Goal: Task Accomplishment & Management: Manage account settings

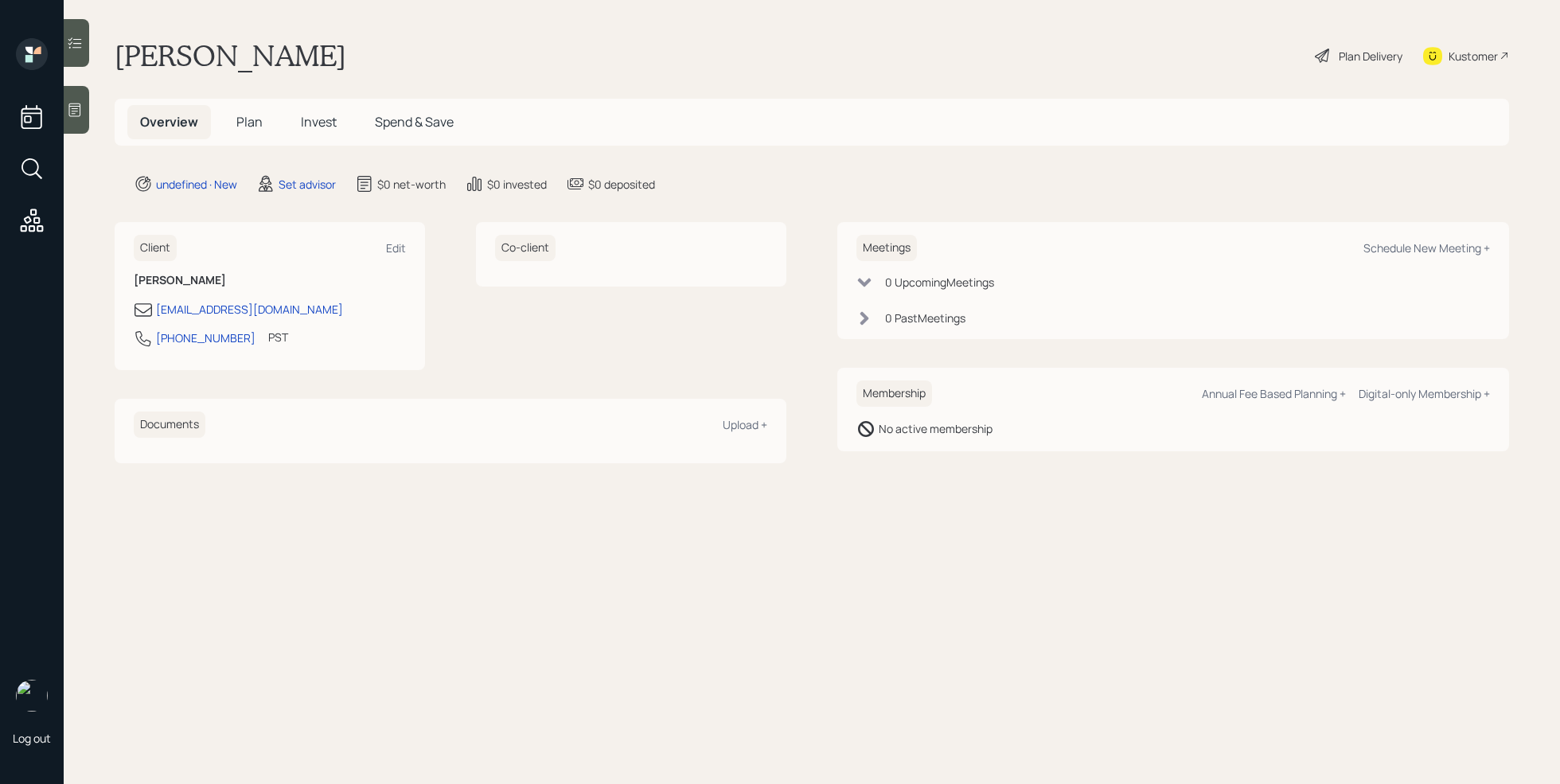
click at [63, 113] on div "Log out" at bounding box center [32, 392] width 64 height 784
click at [79, 112] on icon at bounding box center [75, 110] width 16 height 16
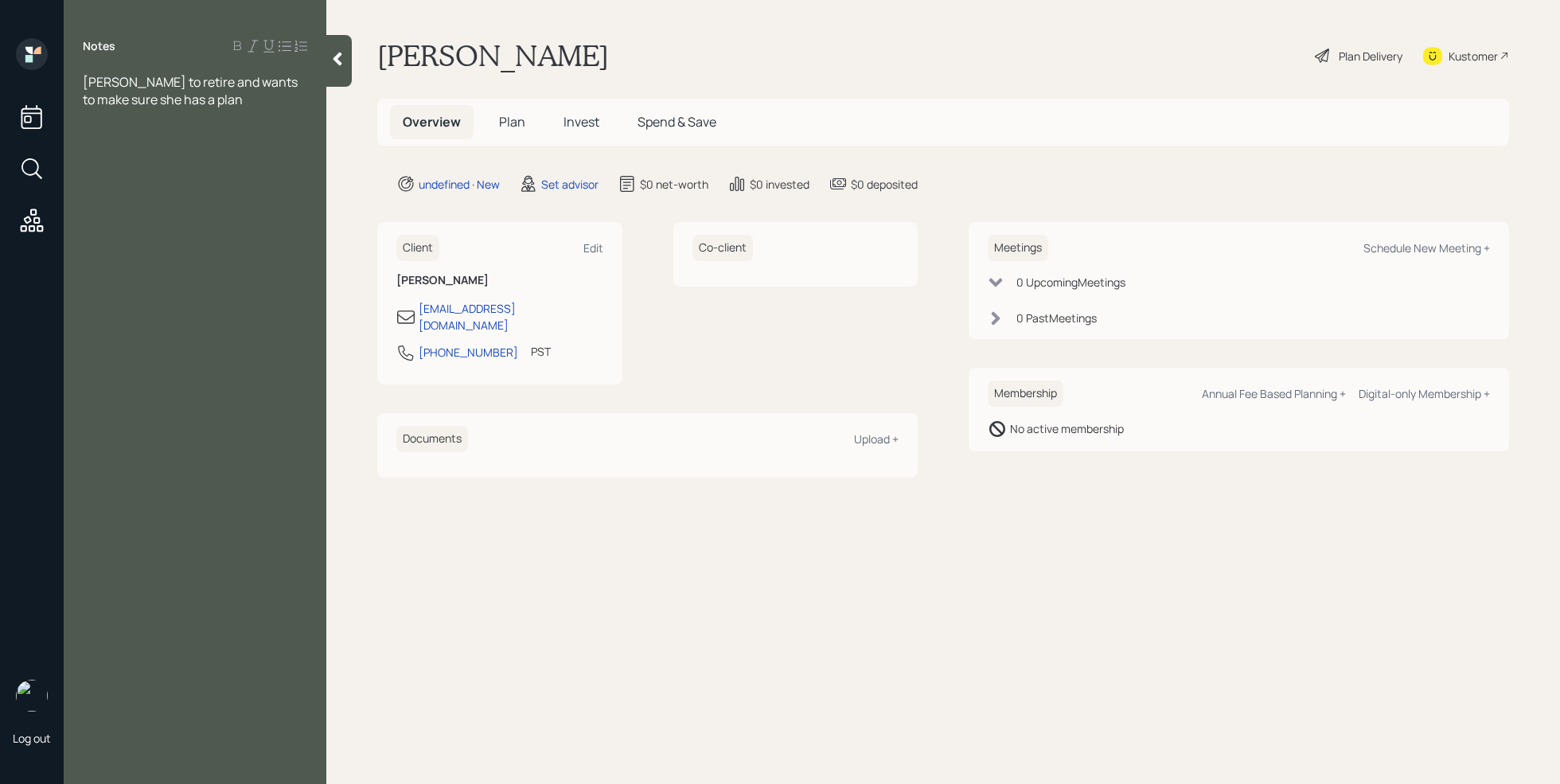
click at [116, 81] on span "[PERSON_NAME] to retire and wants to make sure she has a plan" at bounding box center [192, 90] width 218 height 35
click at [207, 97] on div "elgible to retire and wants to make sure she has a plan" at bounding box center [195, 90] width 225 height 35
click at [164, 136] on div "age [DEMOGRAPHIC_DATA]" at bounding box center [195, 135] width 225 height 18
click at [108, 155] on div at bounding box center [195, 153] width 225 height 18
click at [142, 172] on div "Assets" at bounding box center [195, 170] width 225 height 18
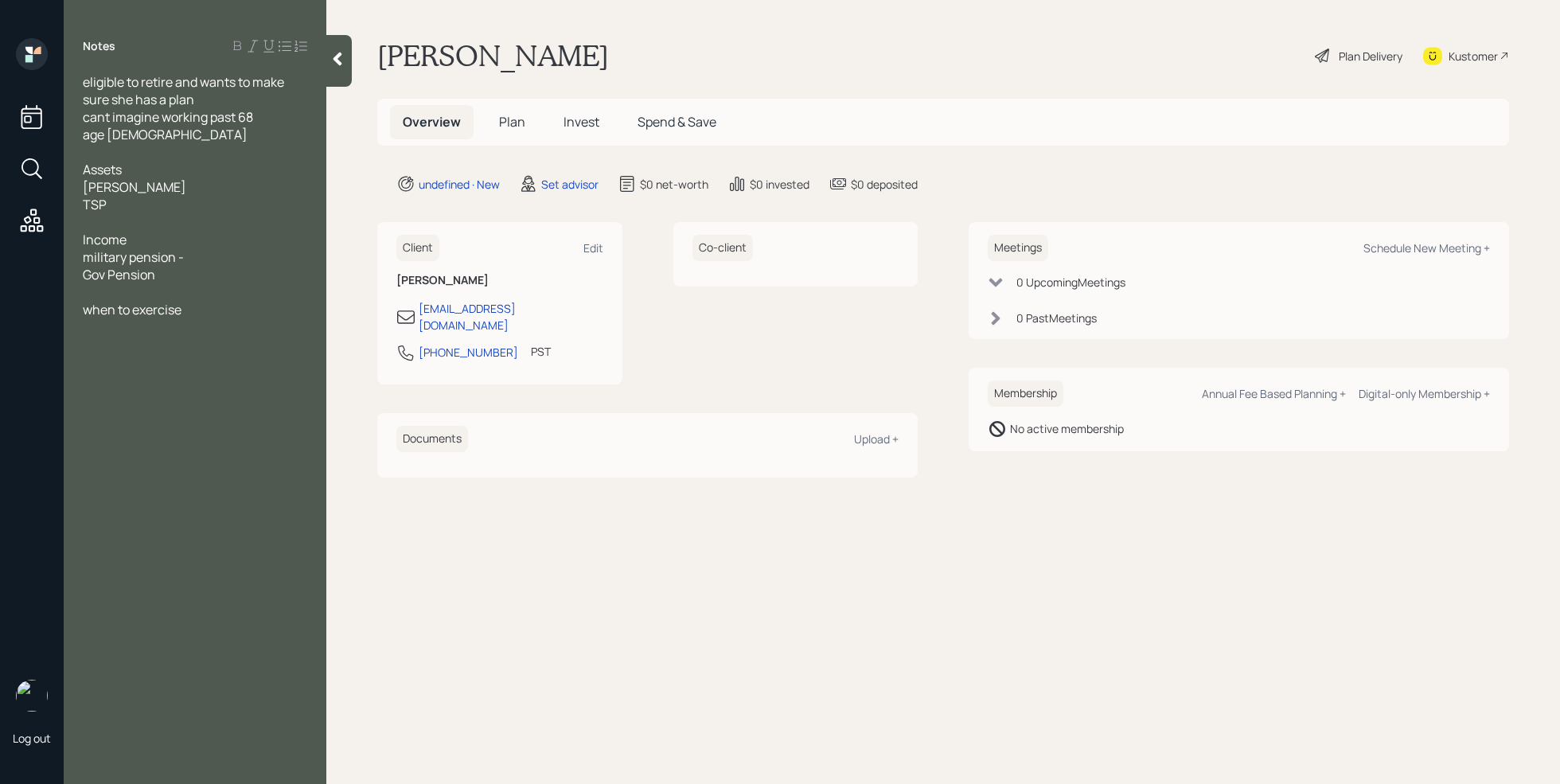
click at [134, 189] on div "[PERSON_NAME]" at bounding box center [195, 188] width 225 height 18
click at [131, 204] on div "TSP" at bounding box center [195, 204] width 225 height 18
click at [162, 187] on div "[PERSON_NAME]-" at bounding box center [195, 188] width 225 height 18
click at [144, 206] on div "TSP-" at bounding box center [195, 204] width 225 height 18
click at [165, 294] on div "Income" at bounding box center [195, 292] width 225 height 18
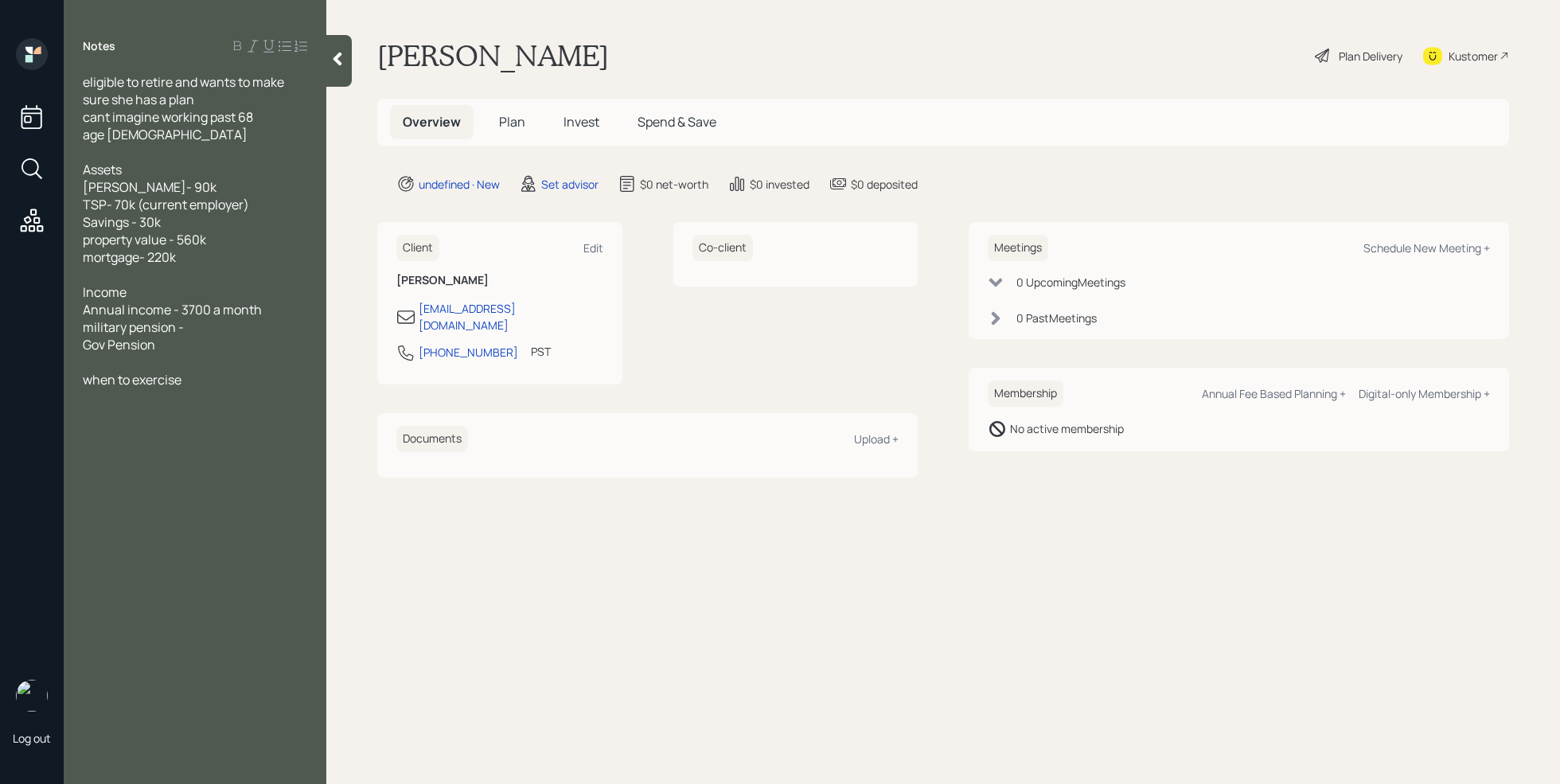
click at [198, 329] on div "military pension -" at bounding box center [195, 327] width 225 height 18
click at [201, 348] on div "Gov Pension" at bounding box center [195, 345] width 225 height 18
click at [111, 399] on div at bounding box center [195, 397] width 225 height 18
click at [199, 485] on div "when to exercise" at bounding box center [195, 485] width 225 height 18
drag, startPoint x: 199, startPoint y: 485, endPoint x: 219, endPoint y: 485, distance: 20.0
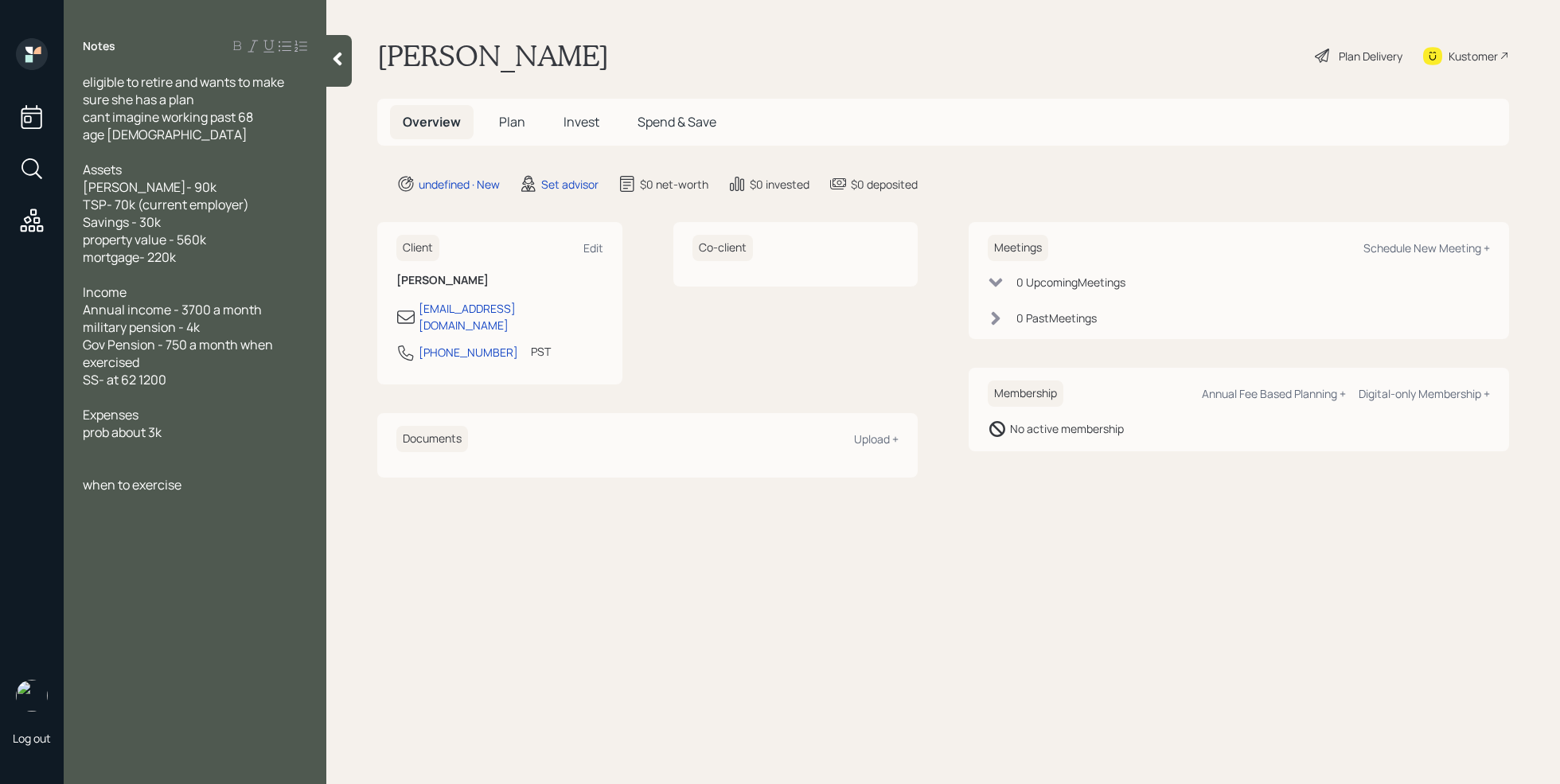
click at [199, 485] on div "when to exercise" at bounding box center [195, 485] width 225 height 18
click at [235, 505] on div "Investment suitability" at bounding box center [195, 503] width 225 height 18
click at [664, 547] on main "[PERSON_NAME] Plan Delivery Kustomer Overview Plan Invest Spend & Save undefine…" at bounding box center [943, 392] width 1234 height 784
click at [1446, 253] on div "Schedule New Meeting +" at bounding box center [1426, 247] width 127 height 15
select select "round-[PERSON_NAME]"
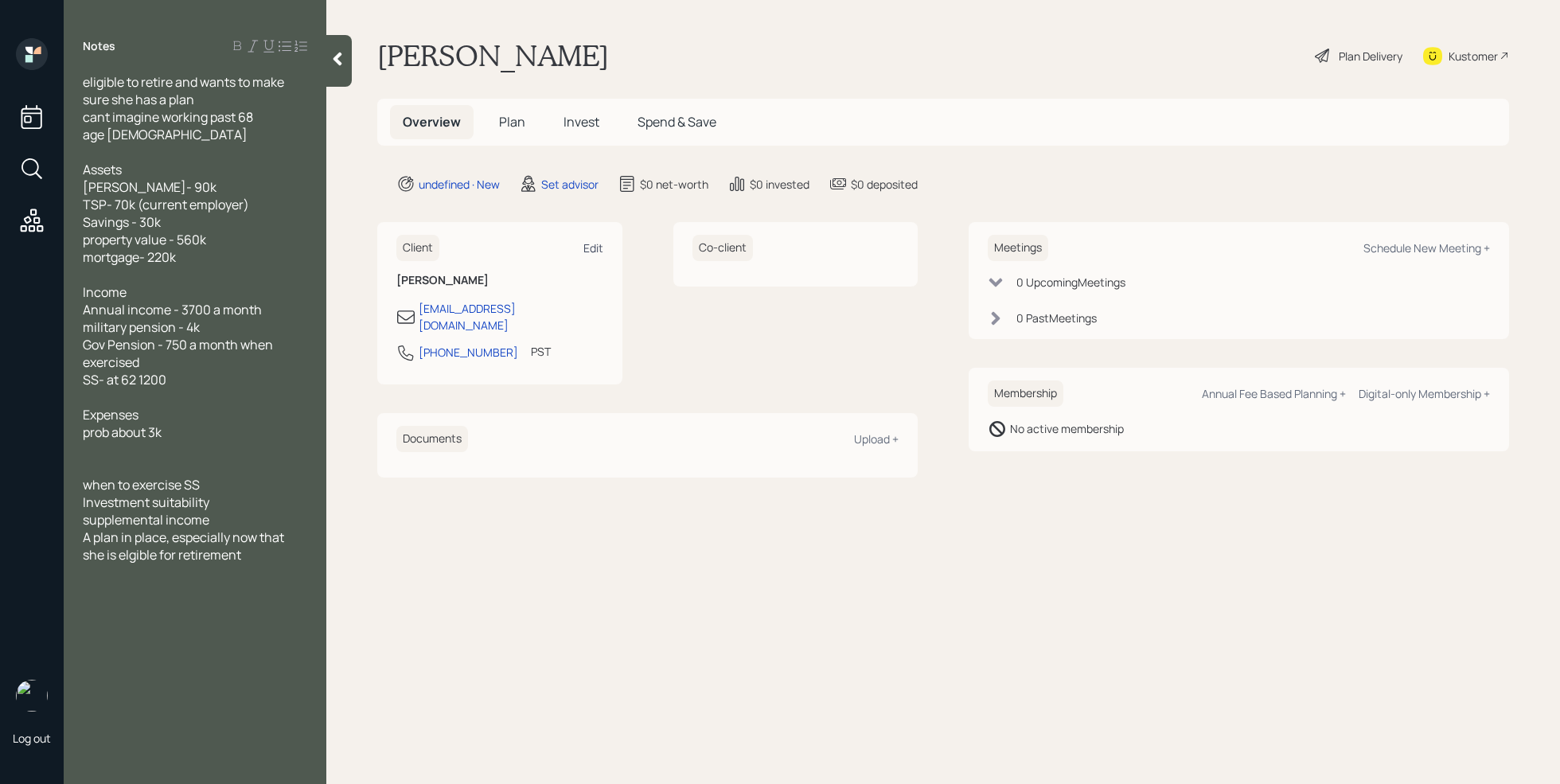
click at [589, 251] on div "Edit" at bounding box center [594, 247] width 20 height 15
select select "America/Los_Angeles"
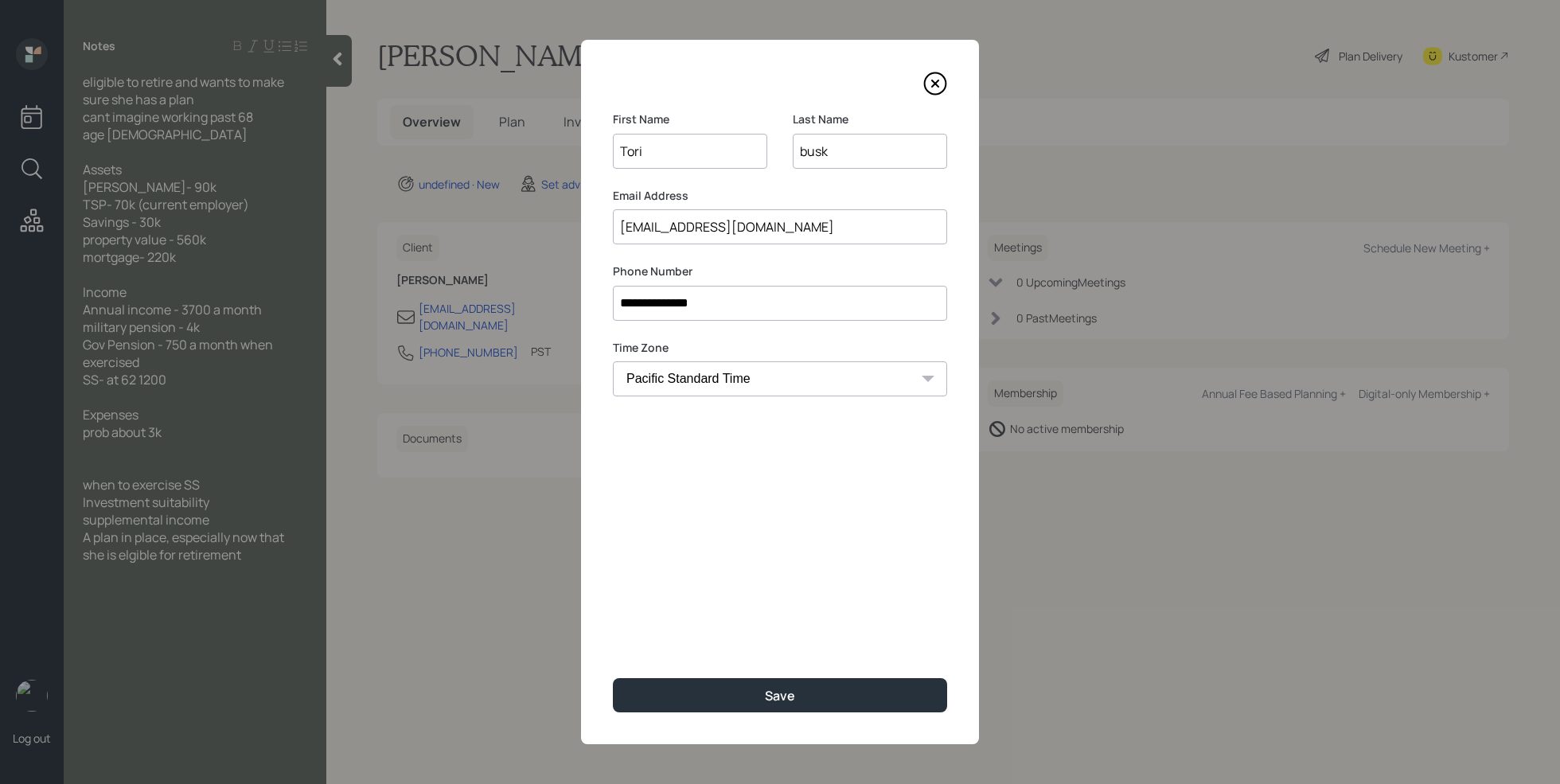
drag, startPoint x: 824, startPoint y: 226, endPoint x: 581, endPoint y: 234, distance: 243.1
click at [581, 234] on div "**********" at bounding box center [780, 392] width 398 height 704
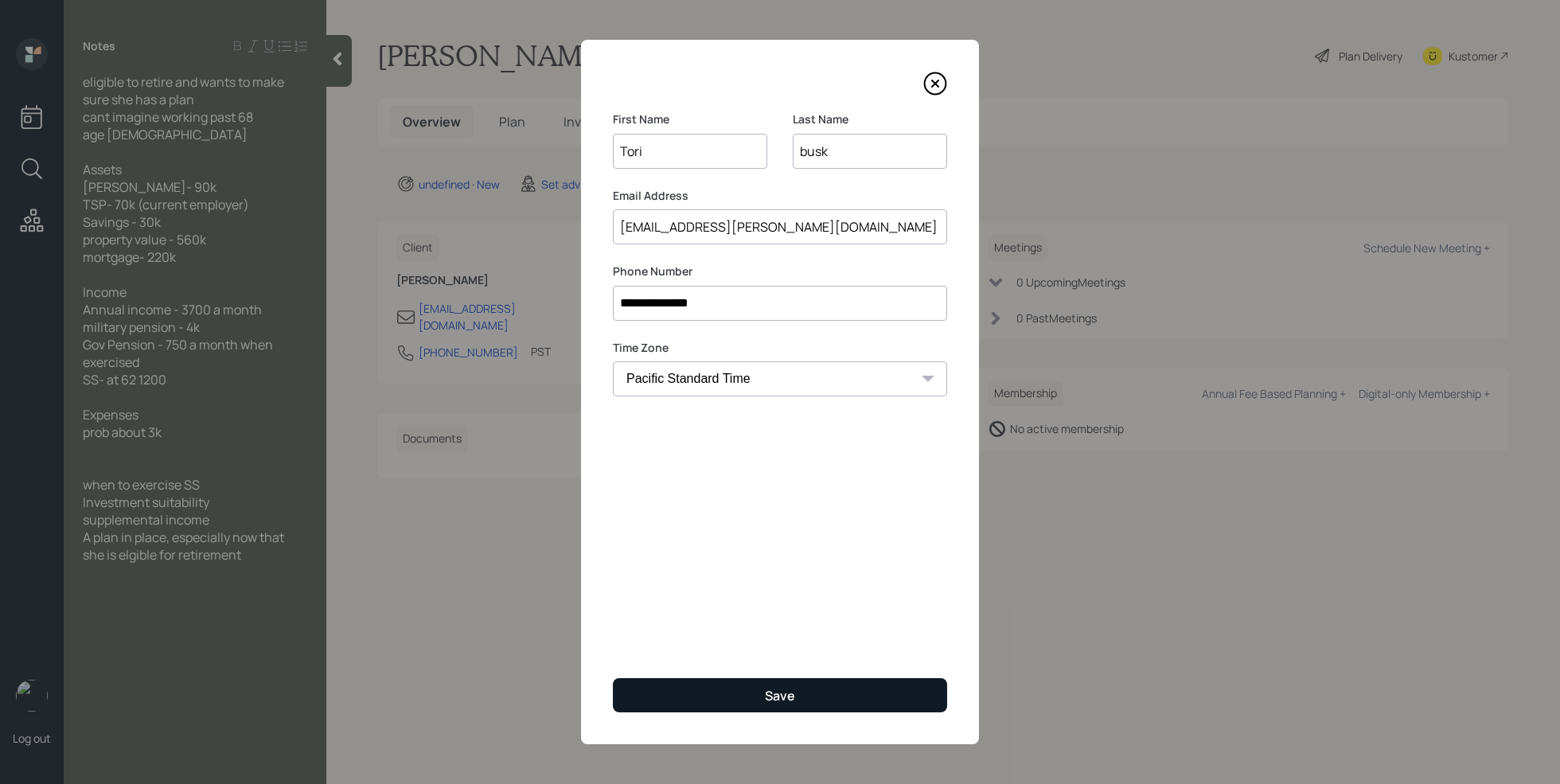
type input "[EMAIL_ADDRESS][PERSON_NAME][DOMAIN_NAME]"
click at [786, 688] on div "Save" at bounding box center [780, 695] width 30 height 18
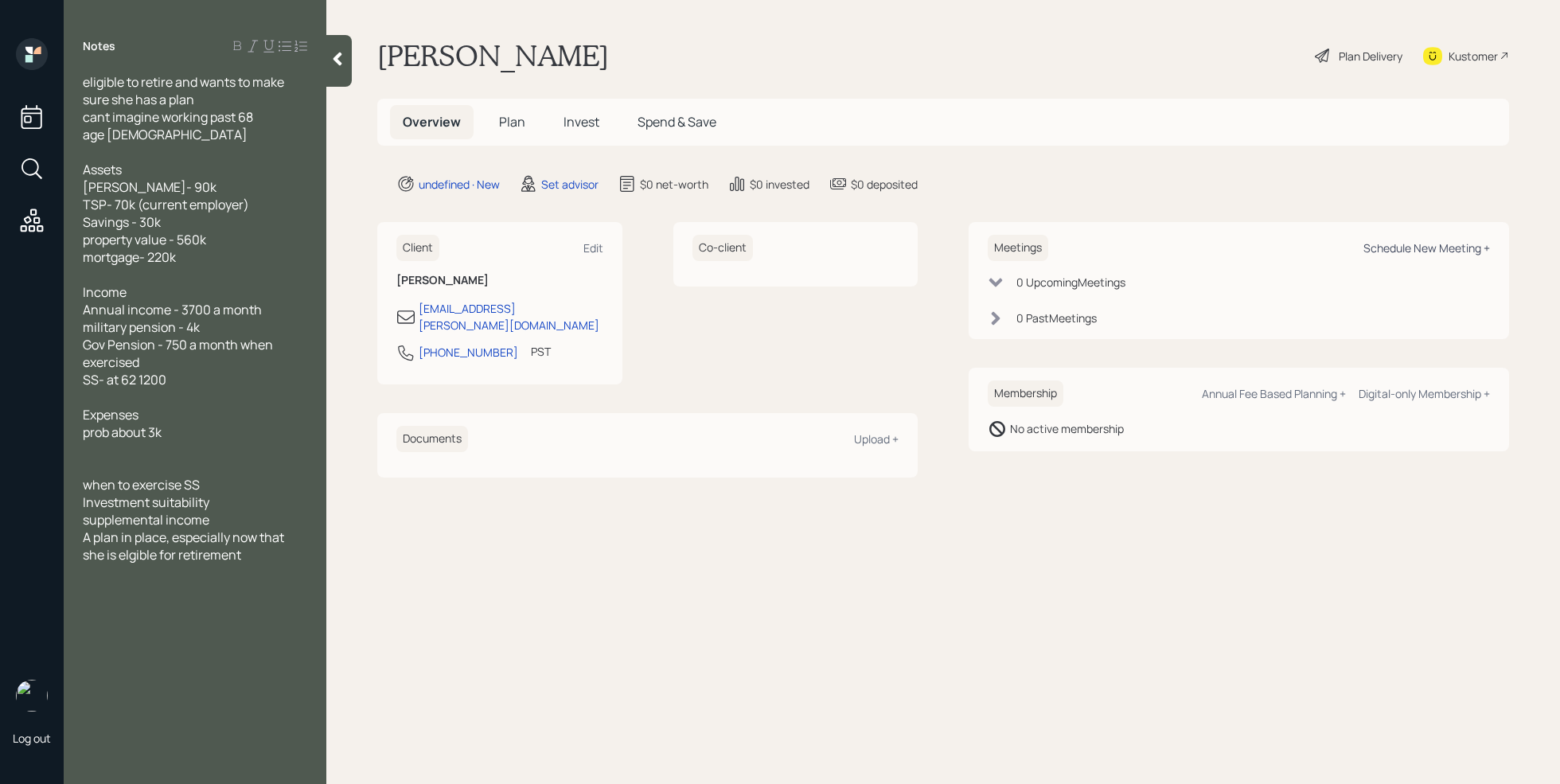
click at [1379, 240] on div "Schedule New Meeting +" at bounding box center [1426, 247] width 127 height 15
select select "round-[PERSON_NAME]"
